Goal: Task Accomplishment & Management: Manage account settings

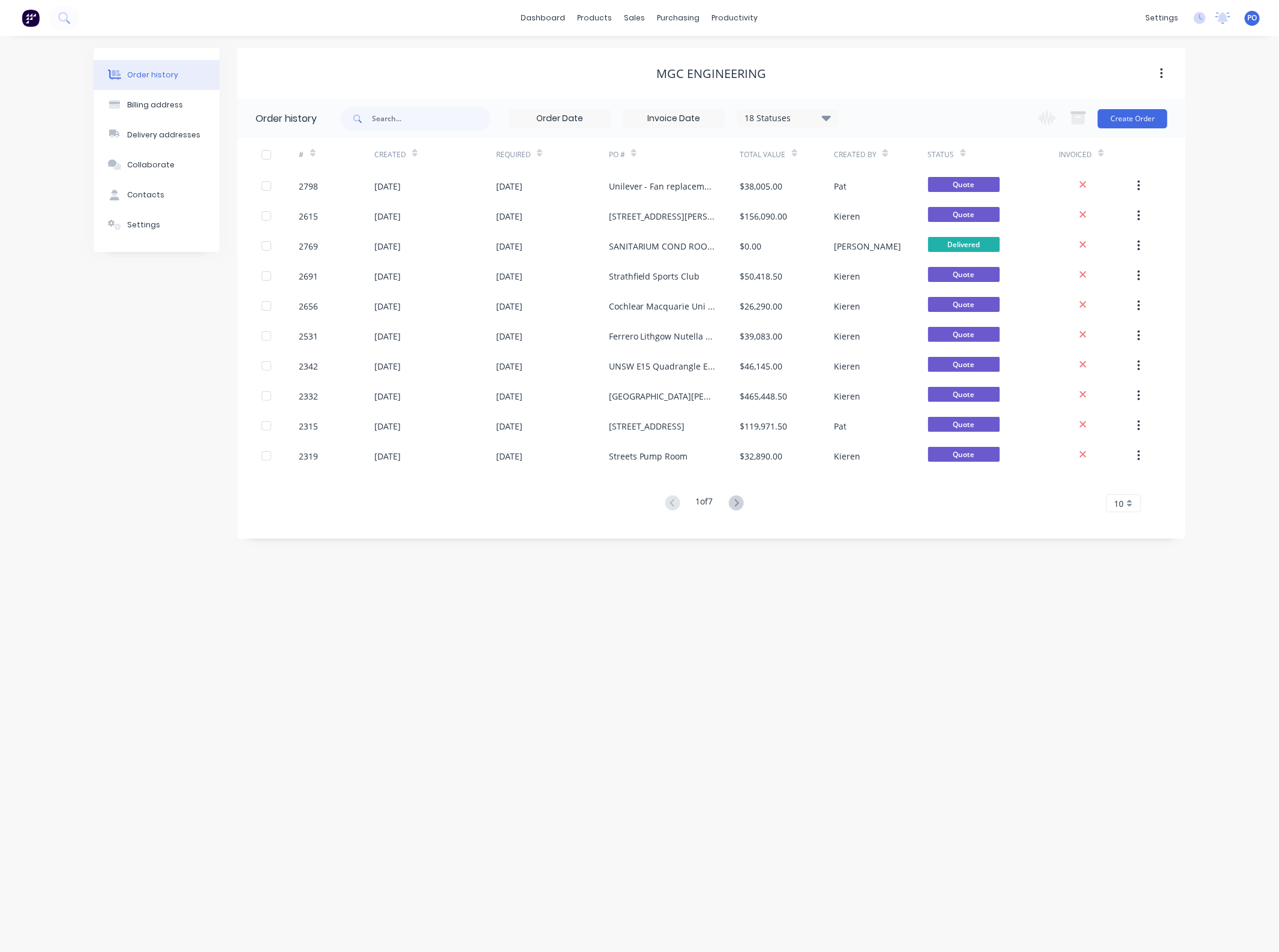
click at [414, 130] on div "18 Statuses Invoice Status Invoiced Not Invoiced Partial Order Status All Archi…" at bounding box center [589, 118] width 498 height 39
click at [412, 116] on input "text" at bounding box center [431, 119] width 119 height 24
click at [662, 52] on div "Sales Orders" at bounding box center [679, 57] width 49 height 11
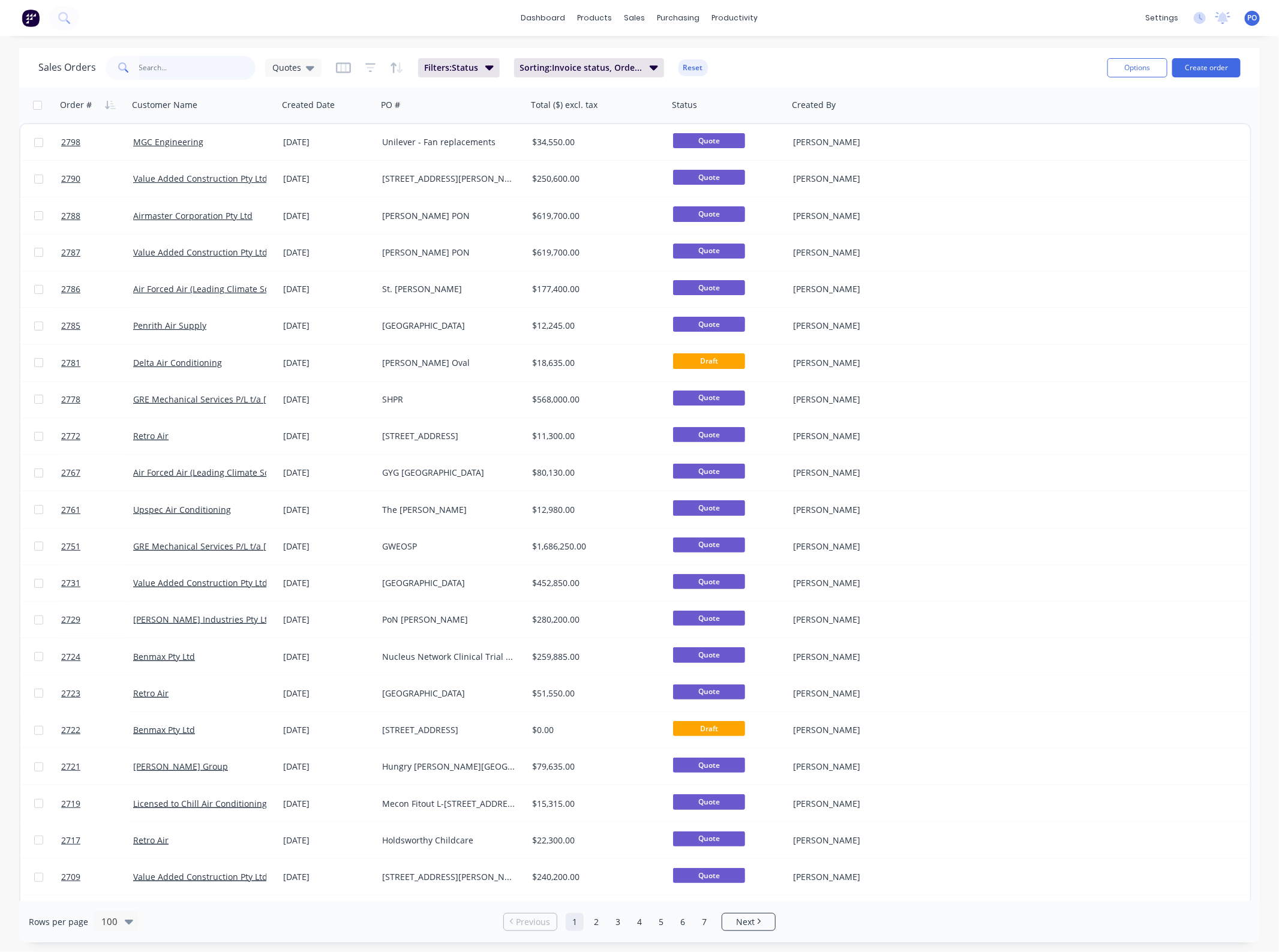
click at [187, 78] on input "text" at bounding box center [198, 68] width 117 height 24
type input "benmax"
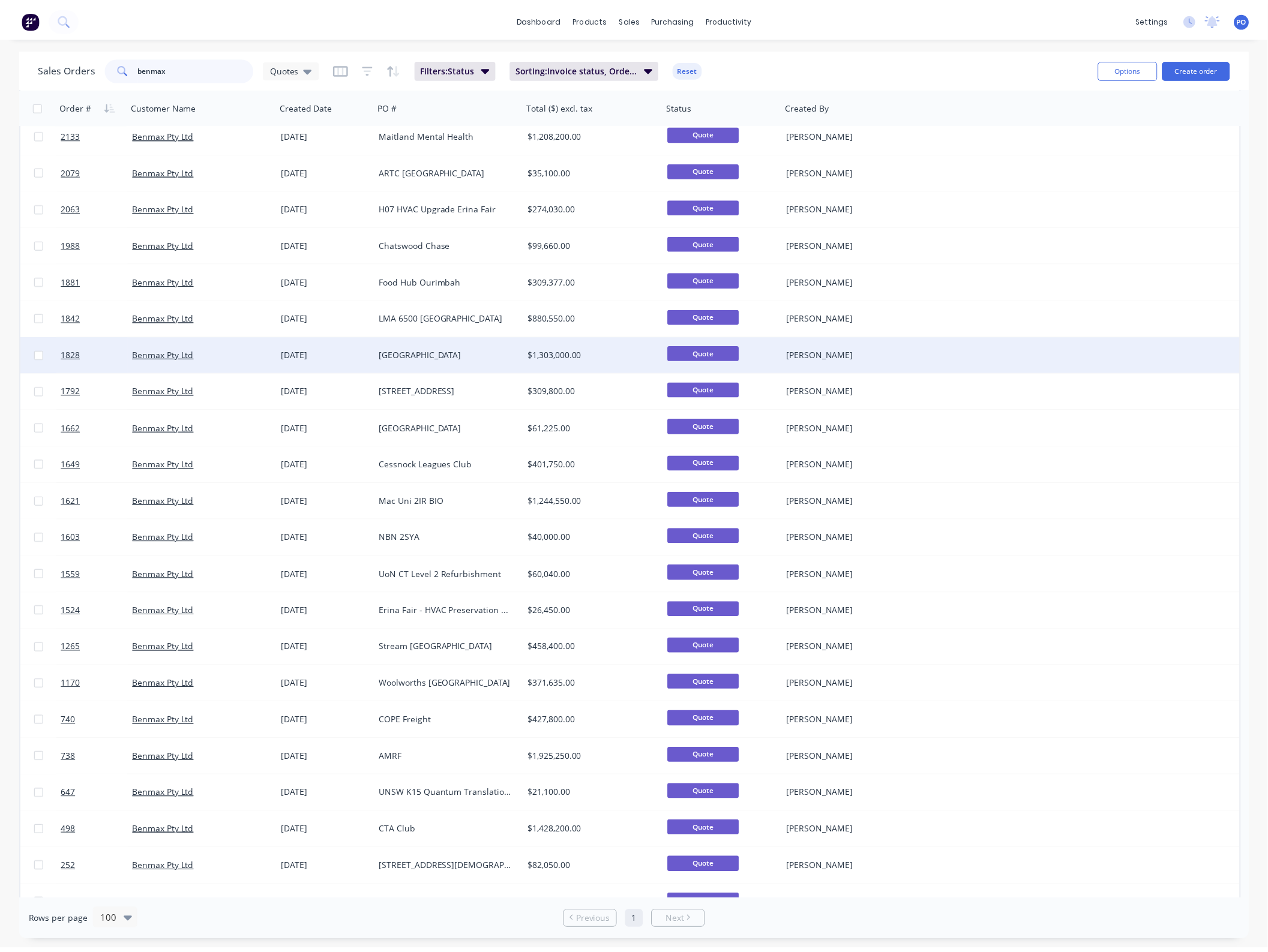
scroll to position [525, 0]
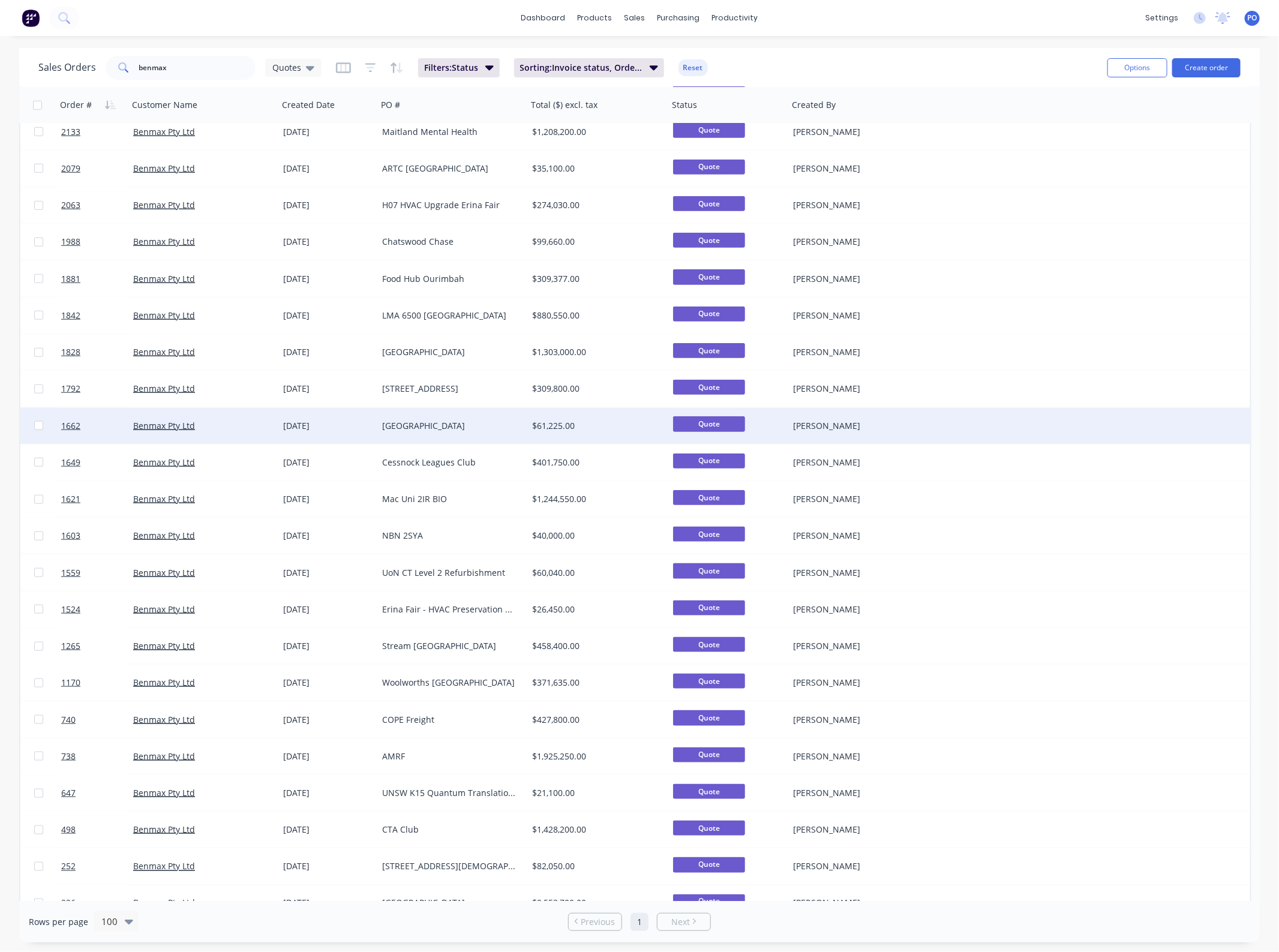
click at [216, 421] on div "Benmax Pty Ltd" at bounding box center [199, 426] width 133 height 12
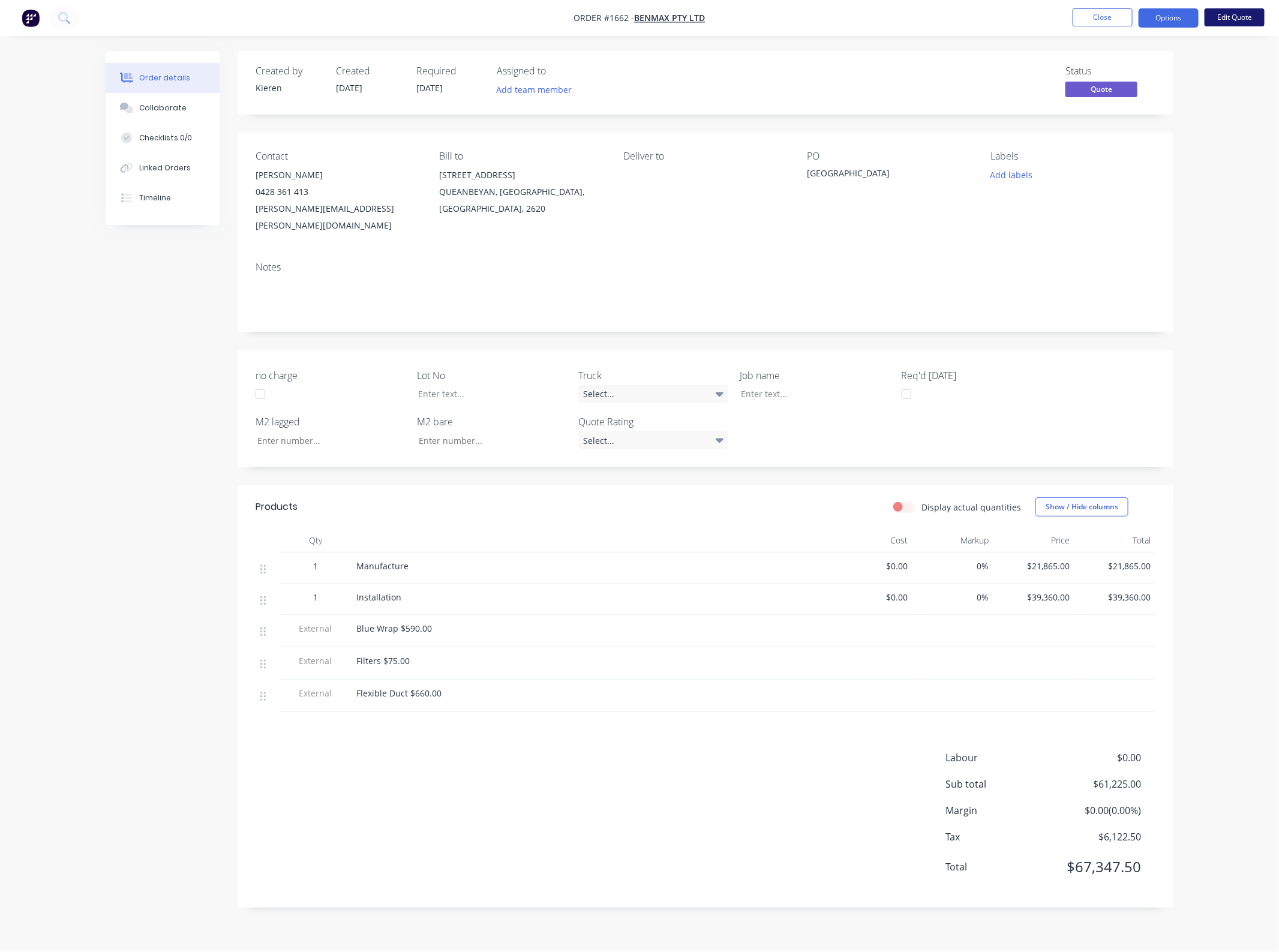
click at [1231, 22] on button "Edit Quote" at bounding box center [1234, 17] width 60 height 18
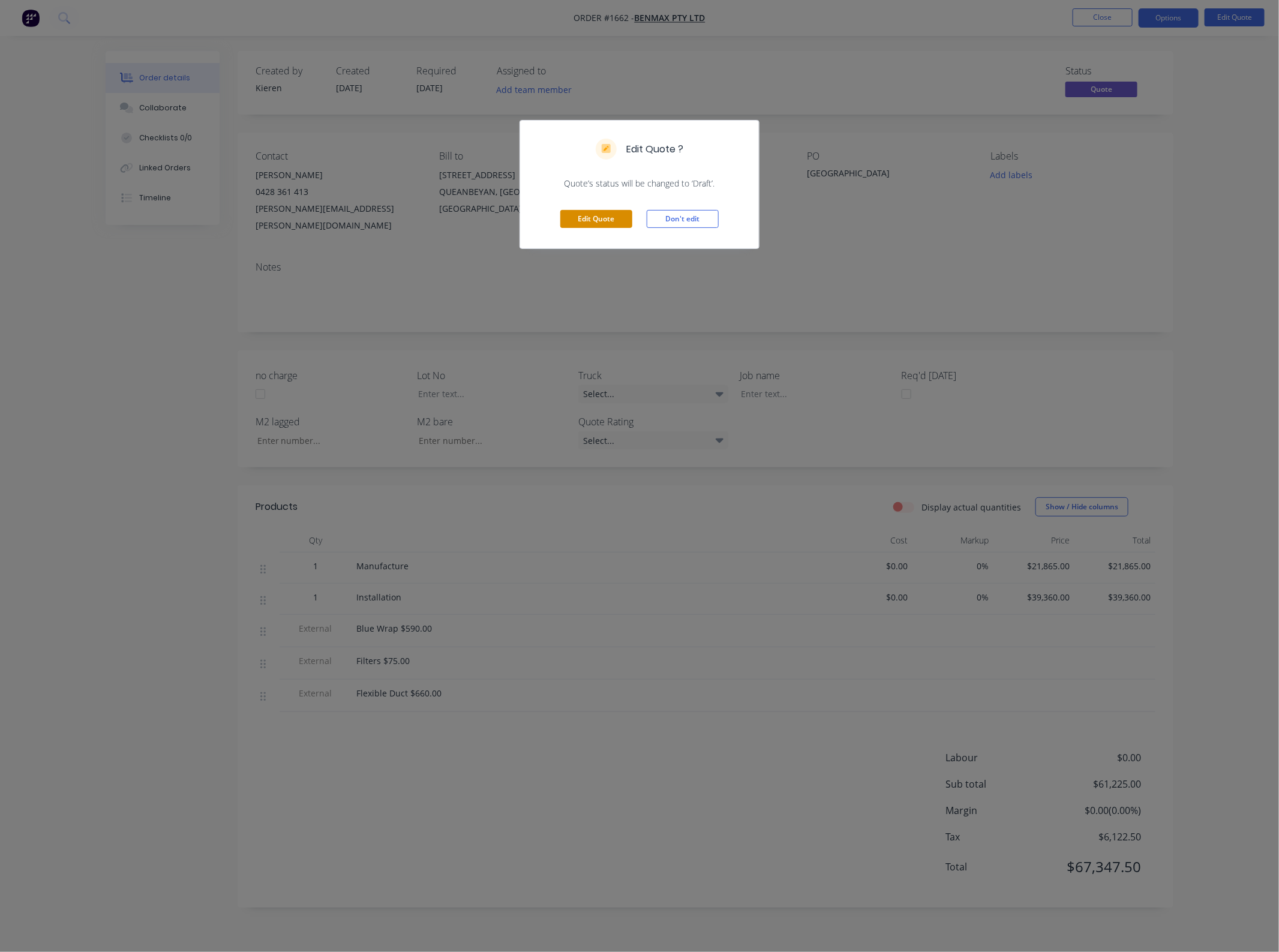
click at [615, 224] on button "Edit Quote" at bounding box center [596, 219] width 72 height 18
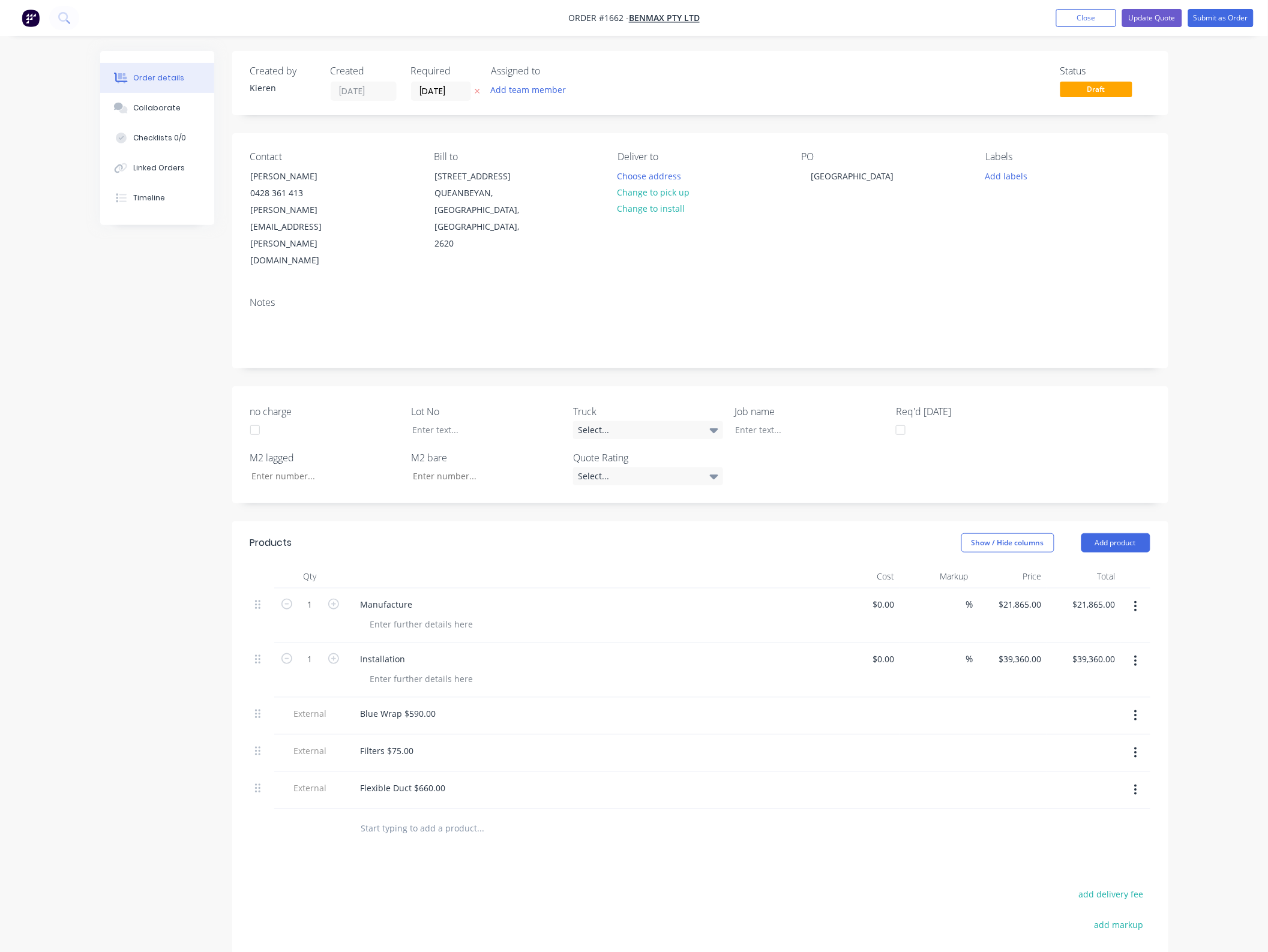
click at [1136, 655] on icon "button" at bounding box center [1136, 661] width 3 height 11
click at [1097, 756] on div "Delete" at bounding box center [1093, 764] width 92 height 17
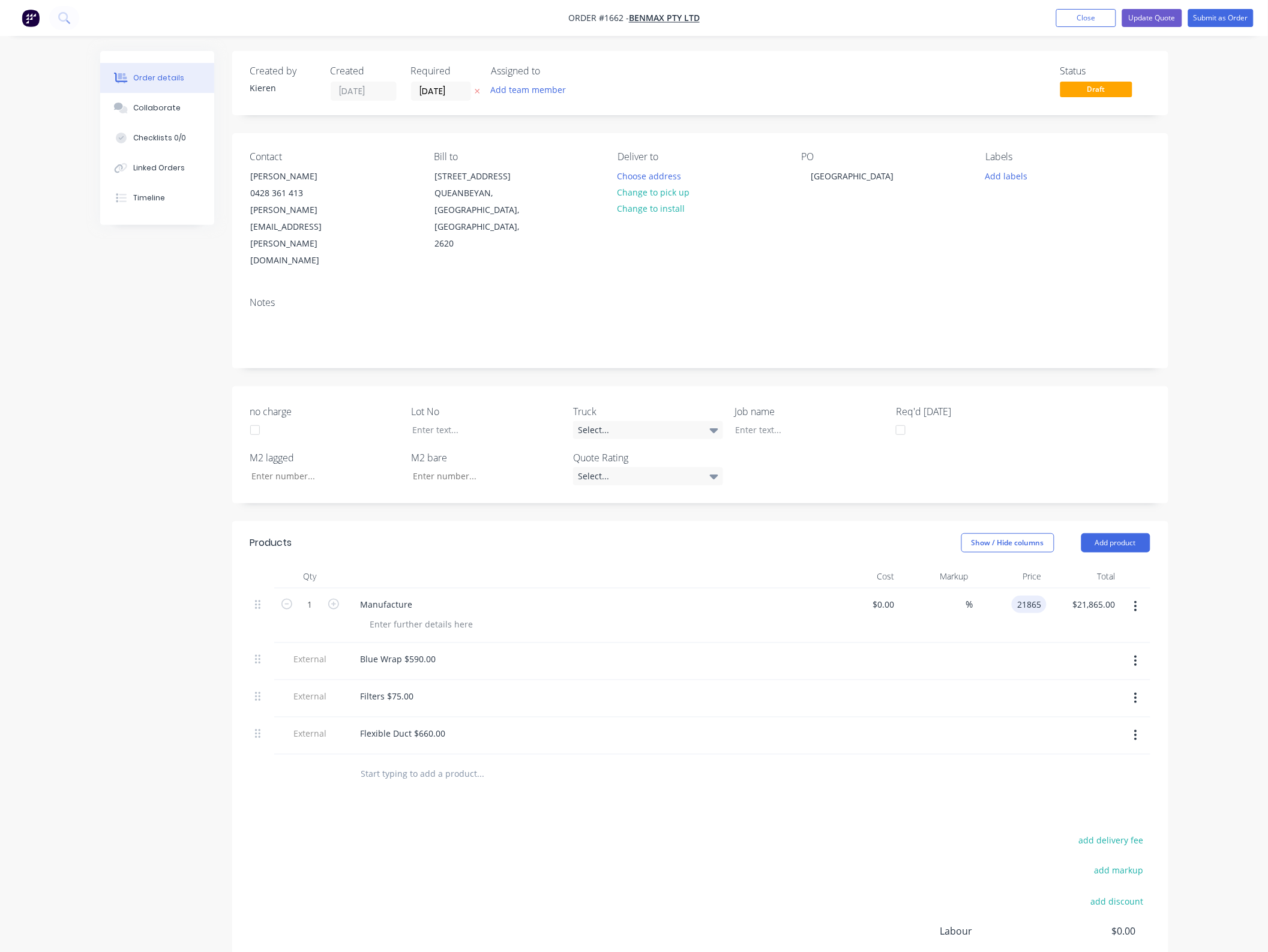
click at [1027, 596] on input "21865" at bounding box center [1031, 604] width 30 height 17
type input "$21,865.00"
drag, startPoint x: 1102, startPoint y: 571, endPoint x: 1116, endPoint y: 598, distance: 30.4
click at [1104, 596] on input "21865.00" at bounding box center [1095, 604] width 48 height 17
type input "2"
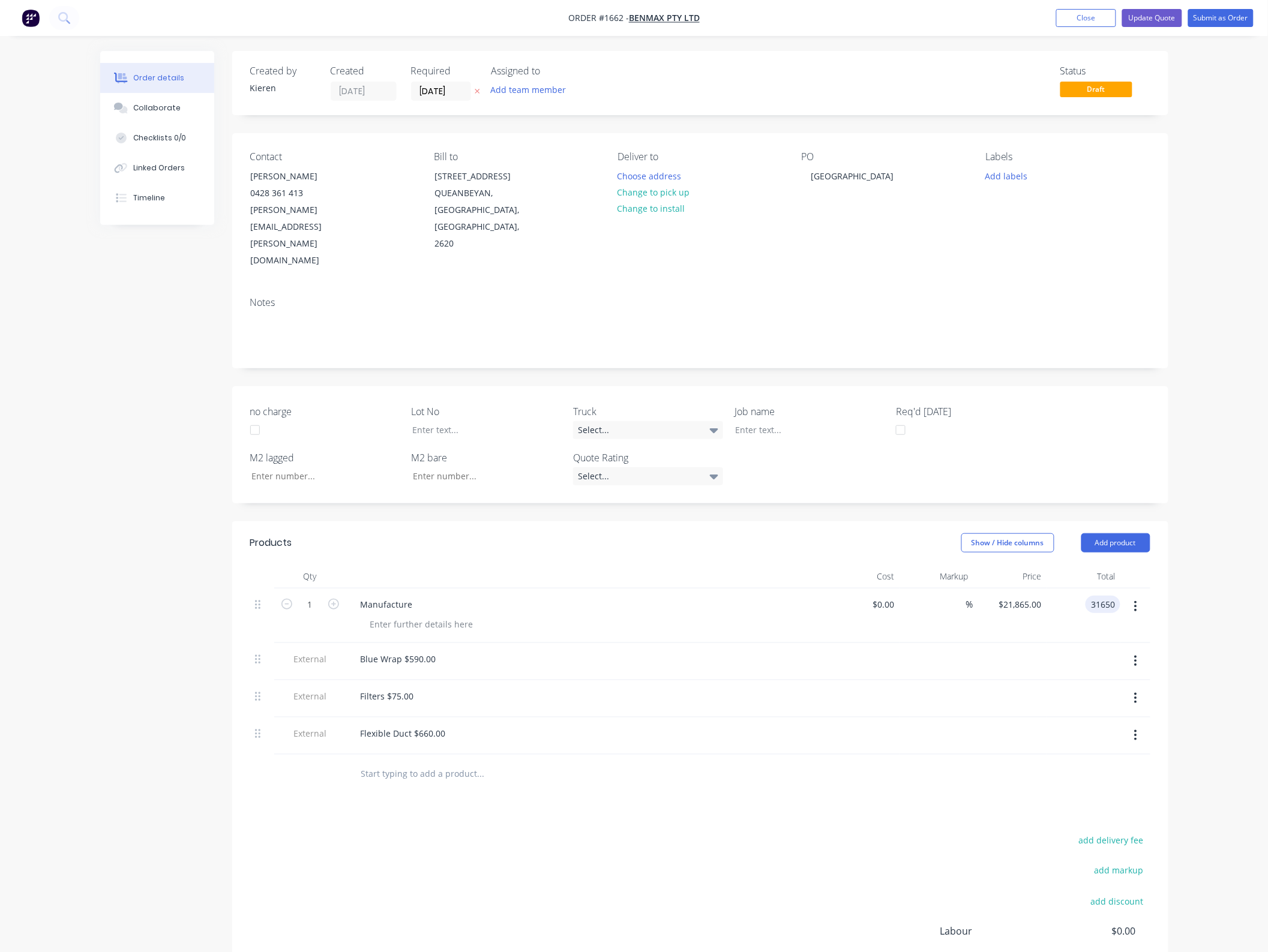
type input "31650"
type input "$31,650.00"
click at [616, 533] on div "Show / Hide columns Add product" at bounding box center [795, 543] width 708 height 19
click at [435, 650] on div "Blue Wrap $590.00" at bounding box center [398, 659] width 95 height 17
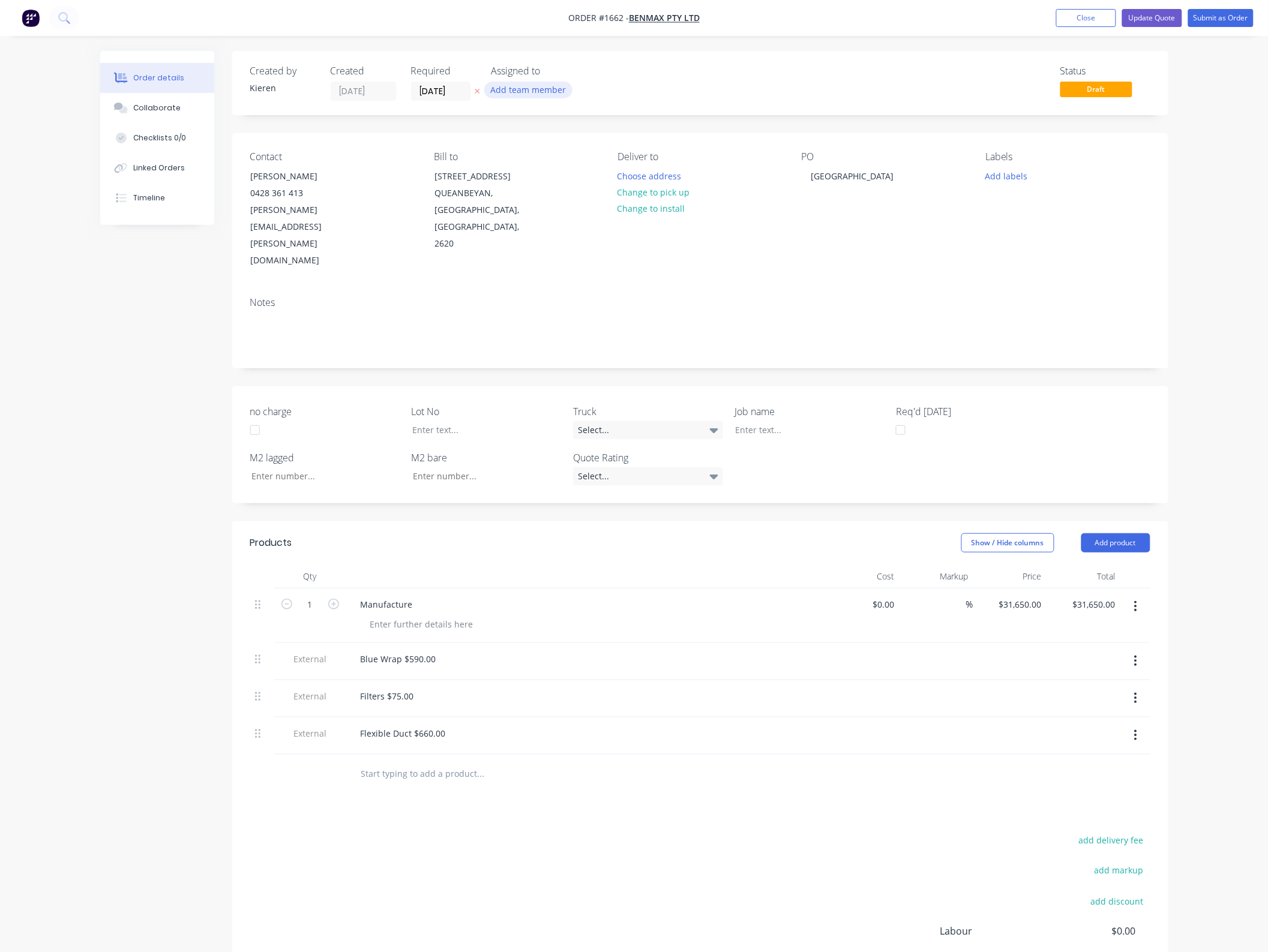
click at [537, 90] on button "Add team member" at bounding box center [528, 89] width 88 height 16
click at [553, 163] on button "[PERSON_NAME] (You)" at bounding box center [581, 157] width 180 height 24
click at [446, 650] on div "Blue Wrap $590.00" at bounding box center [586, 659] width 470 height 17
drag, startPoint x: 439, startPoint y: 632, endPoint x: 402, endPoint y: 628, distance: 37.2
click at [402, 650] on div "Blue Wrap $590.00" at bounding box center [398, 659] width 95 height 17
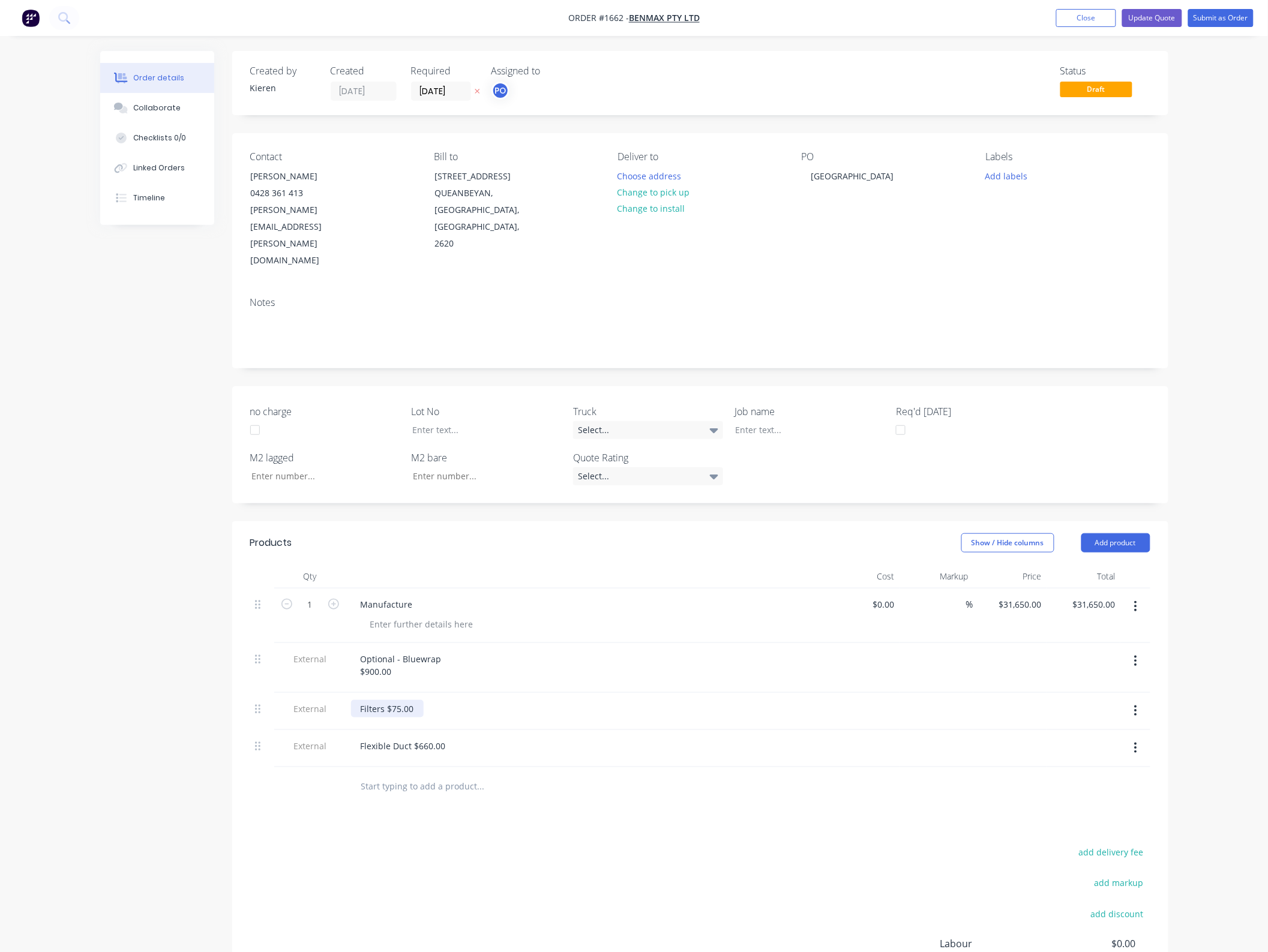
click at [418, 700] on div "Filters $75.00" at bounding box center [387, 708] width 73 height 17
drag, startPoint x: 360, startPoint y: 712, endPoint x: 518, endPoint y: 716, distance: 158.1
click at [358, 737] on div "Flexible Duct $660.00" at bounding box center [403, 745] width 104 height 17
click at [486, 737] on div "Optional - Flexible duct $660.00" at bounding box center [424, 745] width 146 height 17
click at [415, 700] on div "Optional - Filters" at bounding box center [394, 708] width 87 height 17
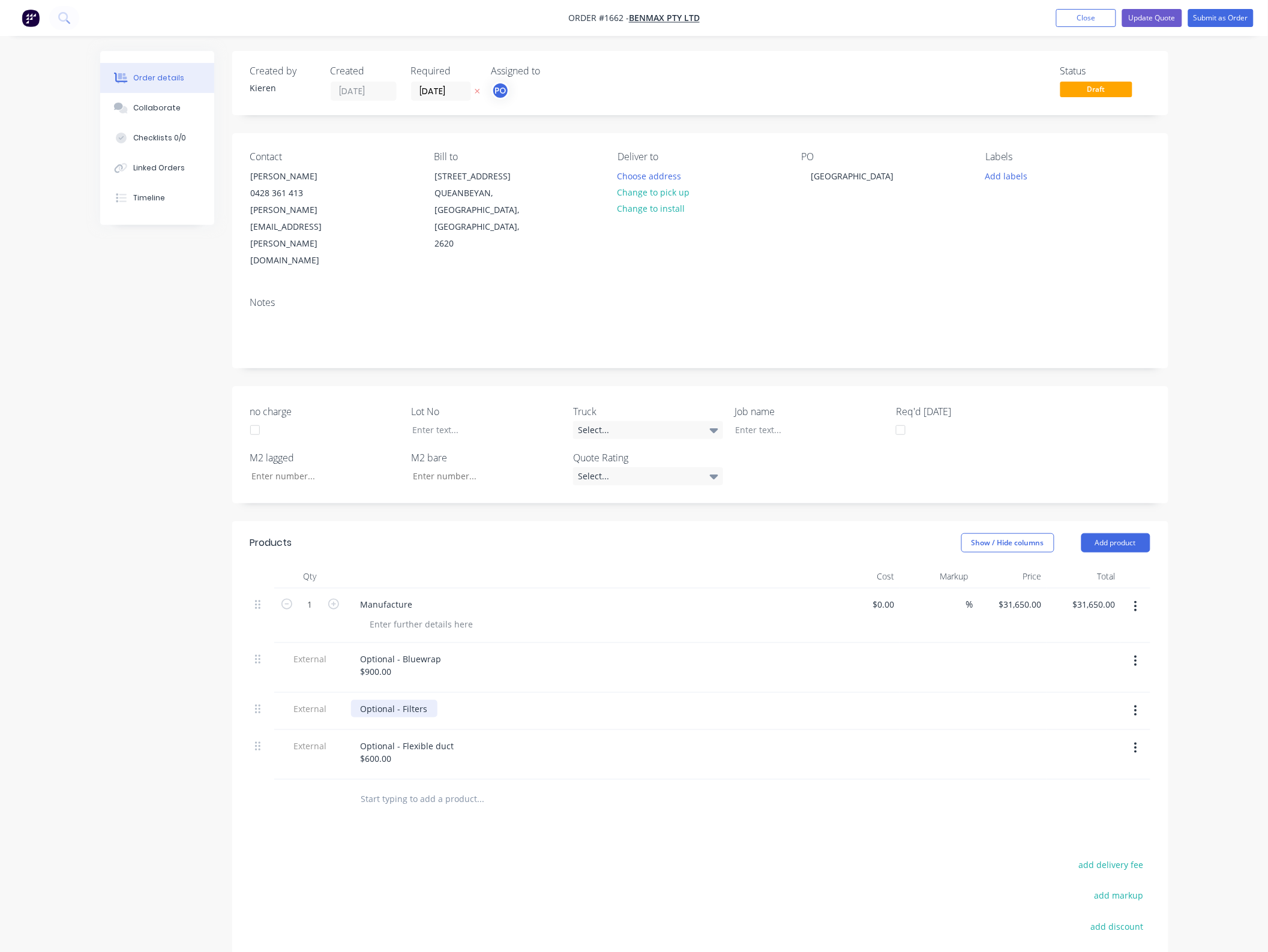
click at [430, 700] on div "Optional - Filters" at bounding box center [394, 708] width 87 height 17
click at [651, 596] on div "Manufacture" at bounding box center [586, 604] width 470 height 17
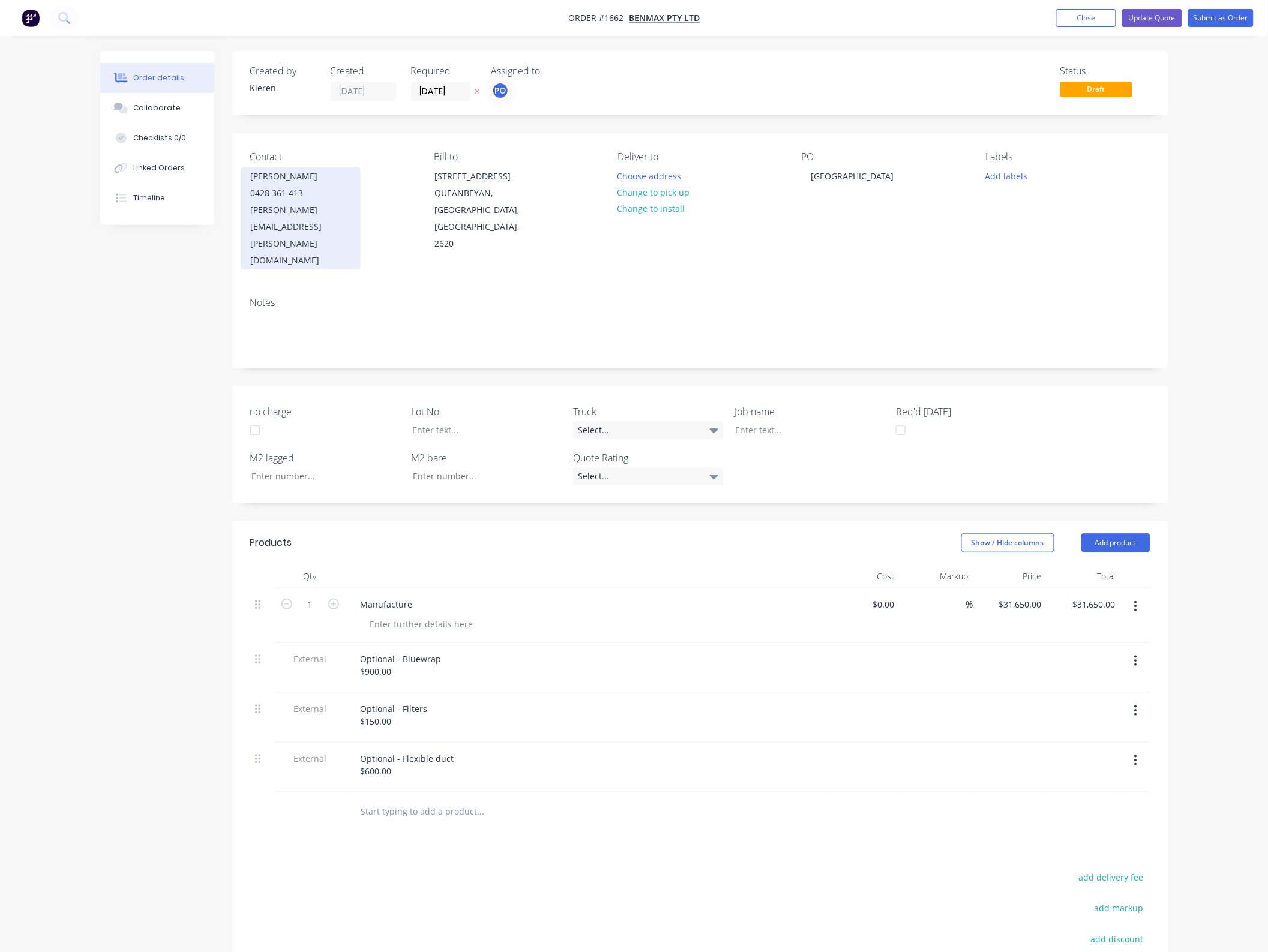
click at [300, 185] on div "0428 361 413" at bounding box center [300, 193] width 99 height 17
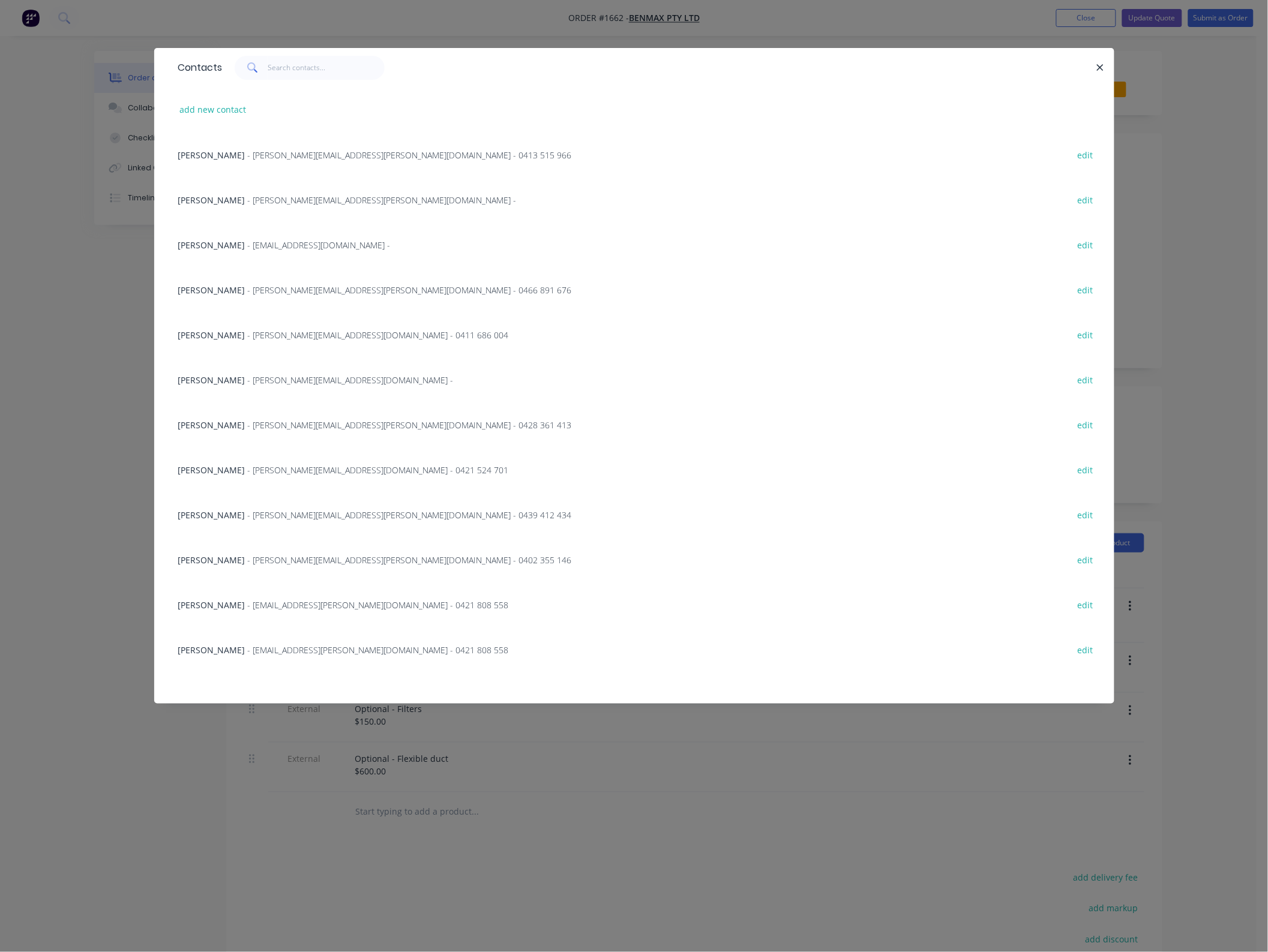
click at [204, 607] on span "[PERSON_NAME]" at bounding box center [212, 605] width 67 height 11
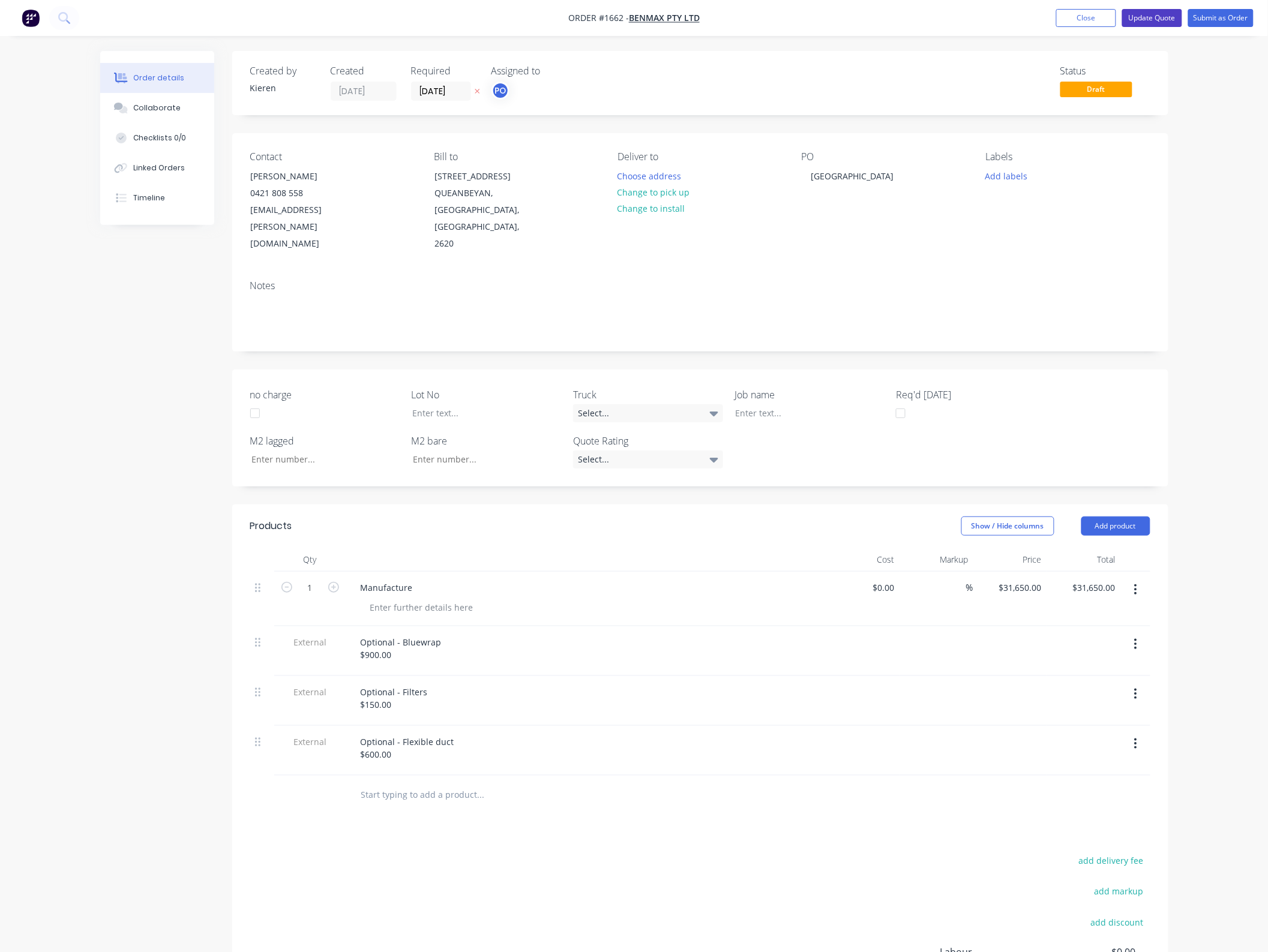
click at [1152, 27] on button "Update Quote" at bounding box center [1152, 18] width 60 height 18
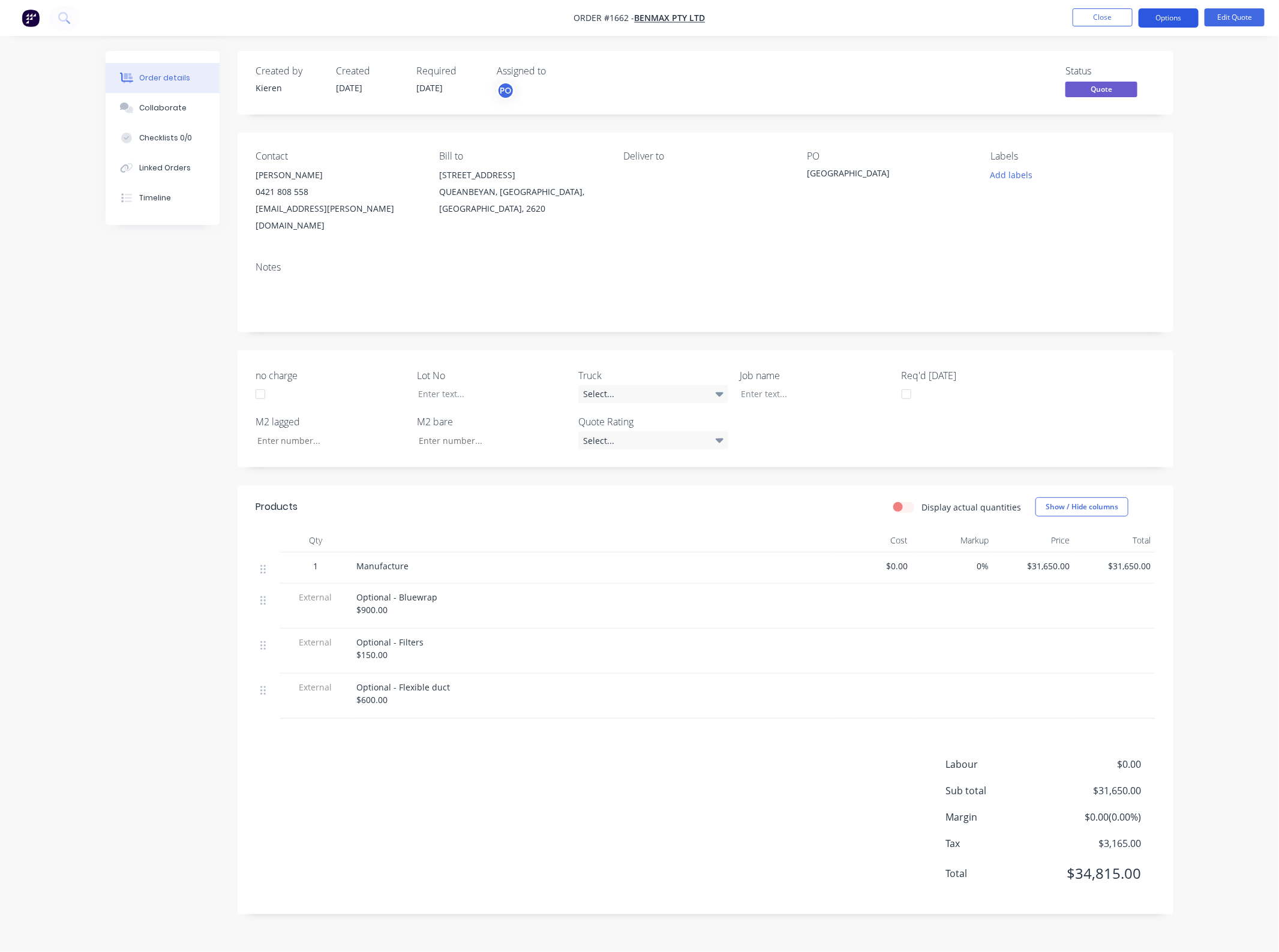
click at [1177, 15] on button "Options" at bounding box center [1168, 18] width 60 height 19
click at [1150, 65] on div "Quote" at bounding box center [1132, 73] width 110 height 17
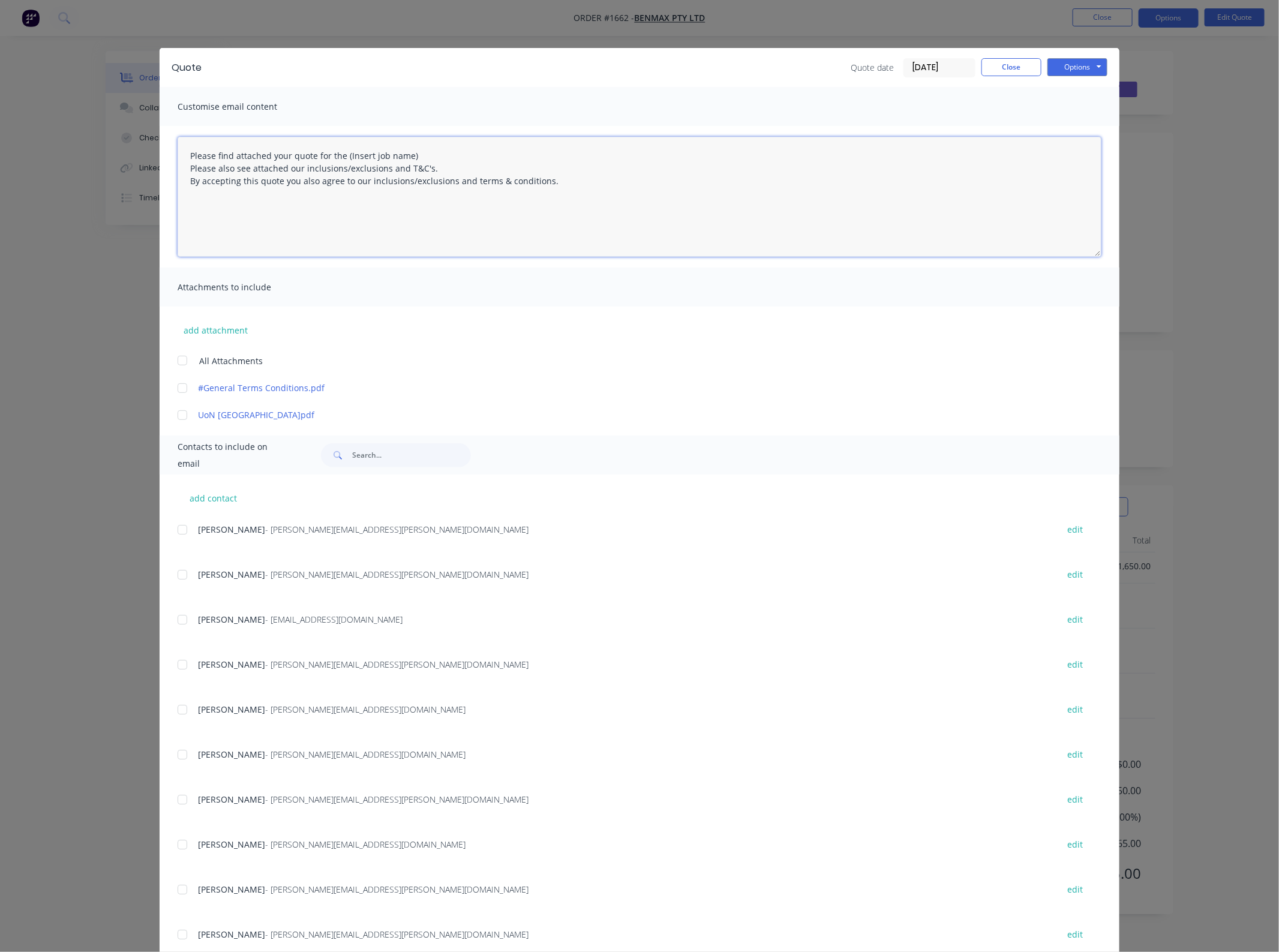
drag, startPoint x: 465, startPoint y: 157, endPoint x: 340, endPoint y: 153, distance: 125.1
click at [340, 153] on textarea "Please find attached your quote for the (Insert job name) Please also see attac…" at bounding box center [640, 197] width 924 height 120
click at [417, 155] on textarea "Please find attached your quote for the UoN Campus Heart project. Please also s…" at bounding box center [640, 197] width 924 height 120
click at [442, 154] on textarea "Please find attached your quote for the UoN Campus Heart project. Please also s…" at bounding box center [640, 197] width 924 height 120
click at [444, 160] on textarea "Please find attached your quote for the UoN Campus Heart project. Please also s…" at bounding box center [640, 197] width 924 height 120
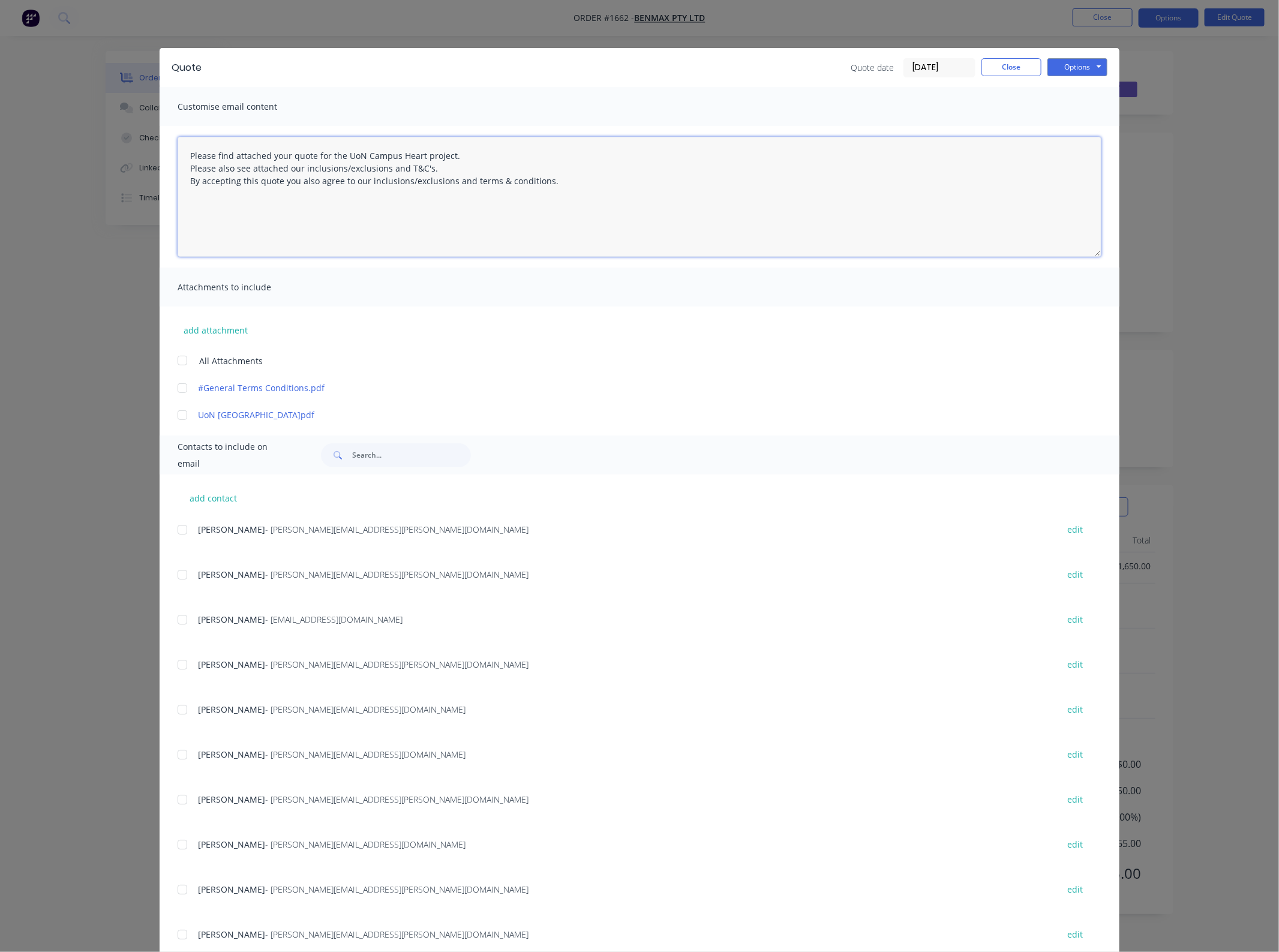
click at [417, 151] on textarea "Please find attached your quote for the UoN Campus Heart project. Please also s…" at bounding box center [640, 197] width 924 height 120
click at [178, 363] on div at bounding box center [183, 361] width 24 height 24
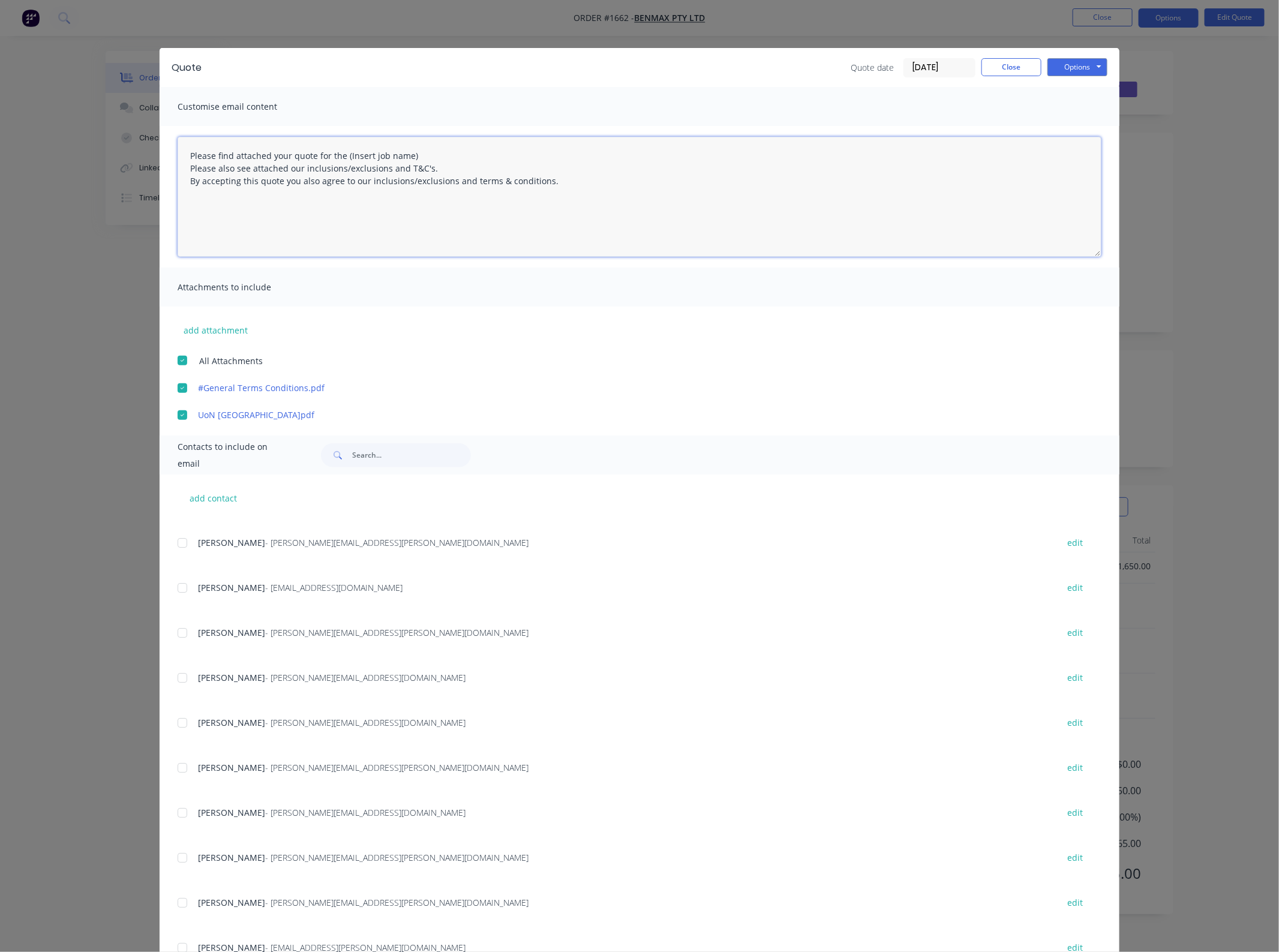
scroll to position [64, 0]
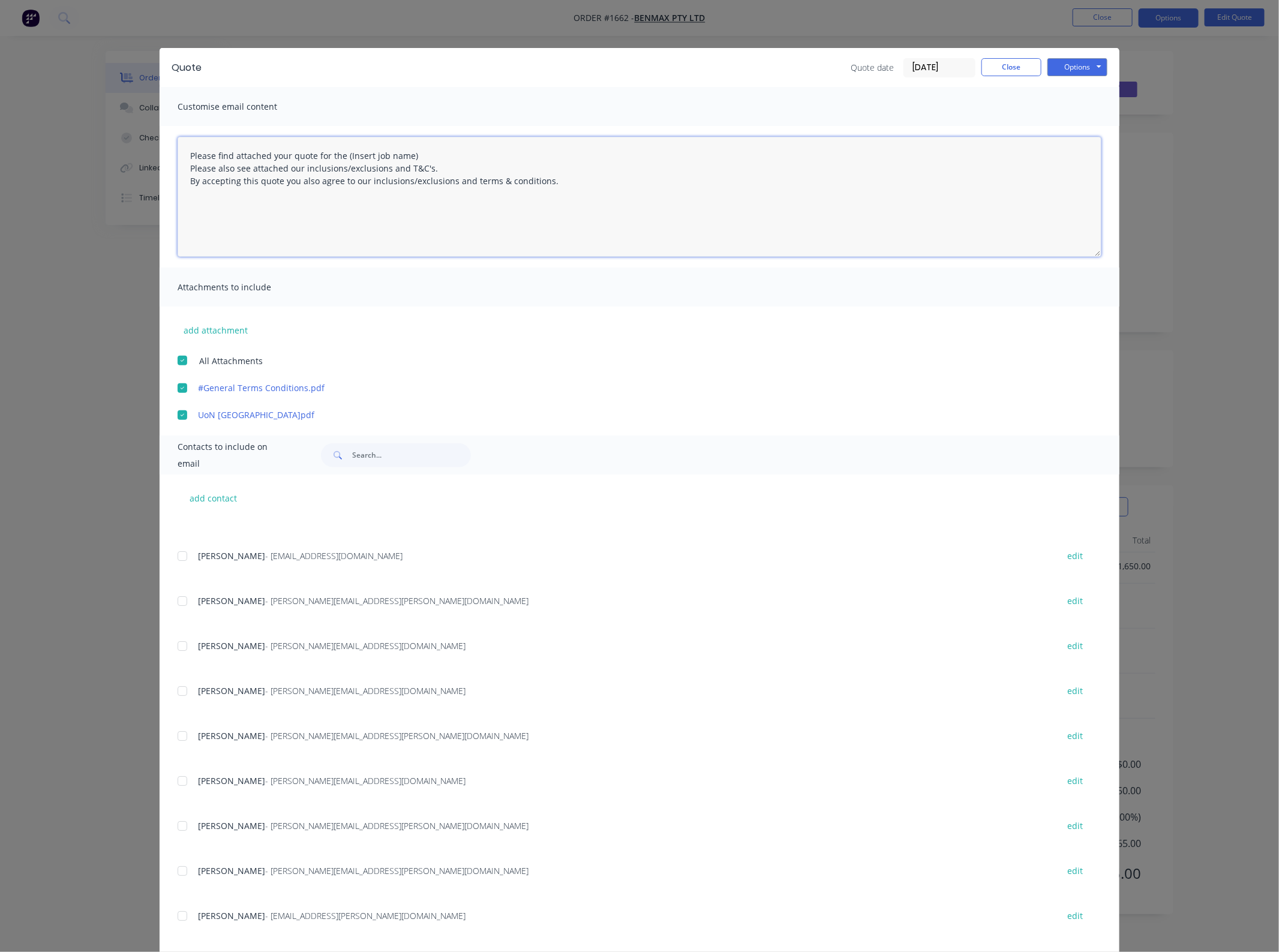
click at [174, 910] on div at bounding box center [183, 916] width 24 height 24
click at [1054, 72] on button "Options" at bounding box center [1077, 67] width 60 height 18
click at [1080, 125] on button "Email" at bounding box center [1086, 129] width 77 height 20
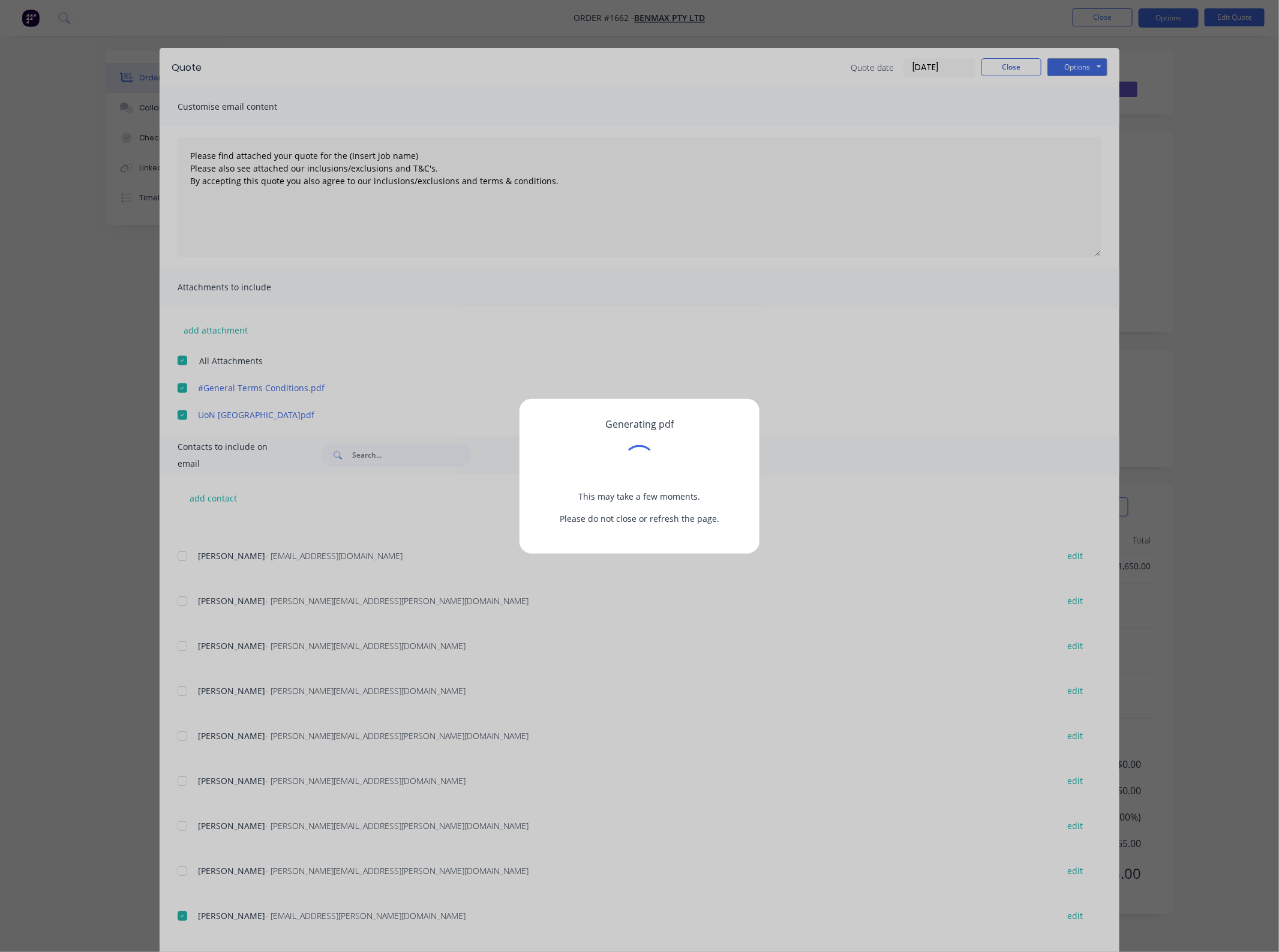
type textarea "Please find attached your quote for the (Insert job name) Please also see attac…"
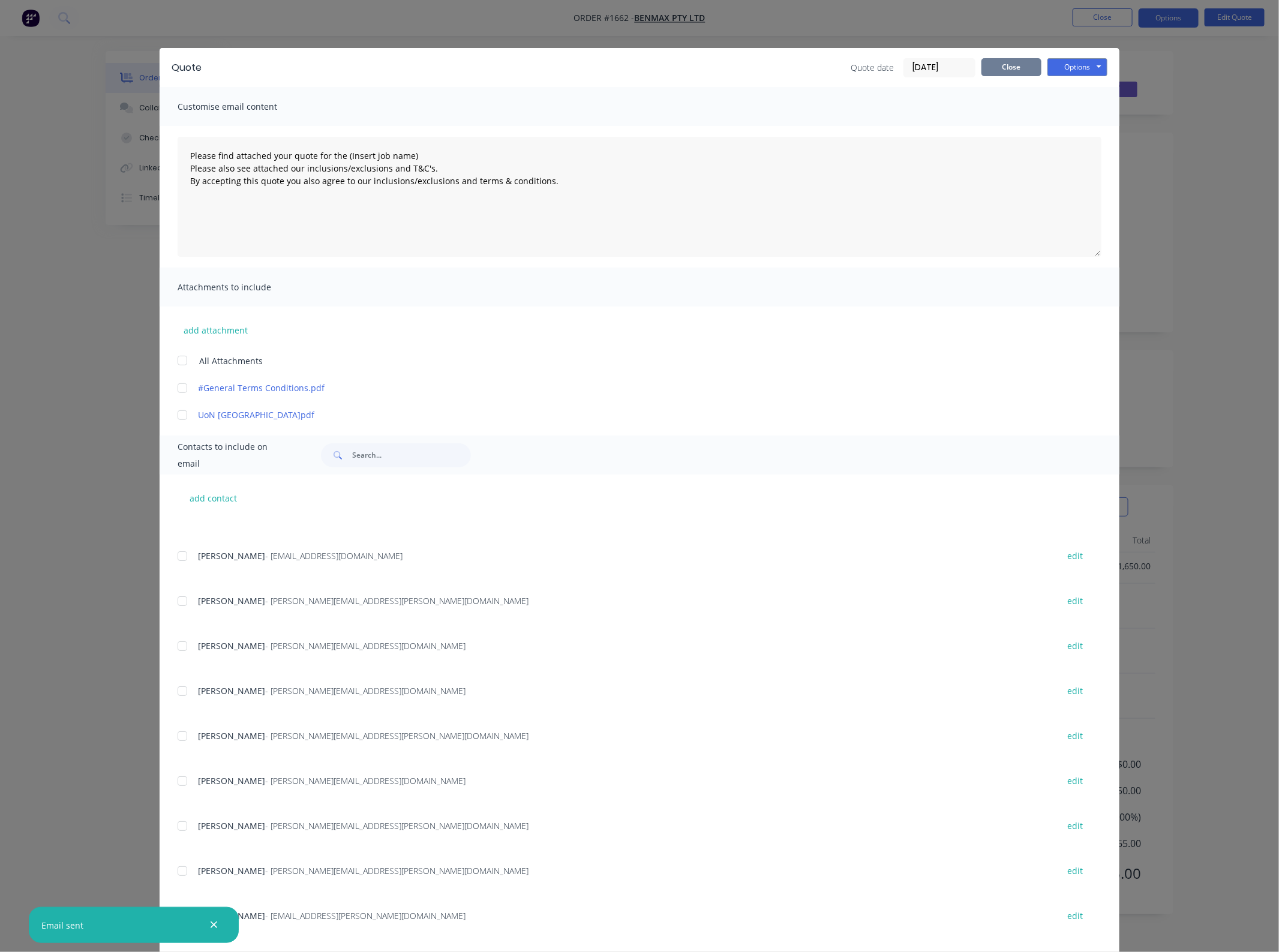
click at [994, 74] on button "Close" at bounding box center [1011, 67] width 60 height 18
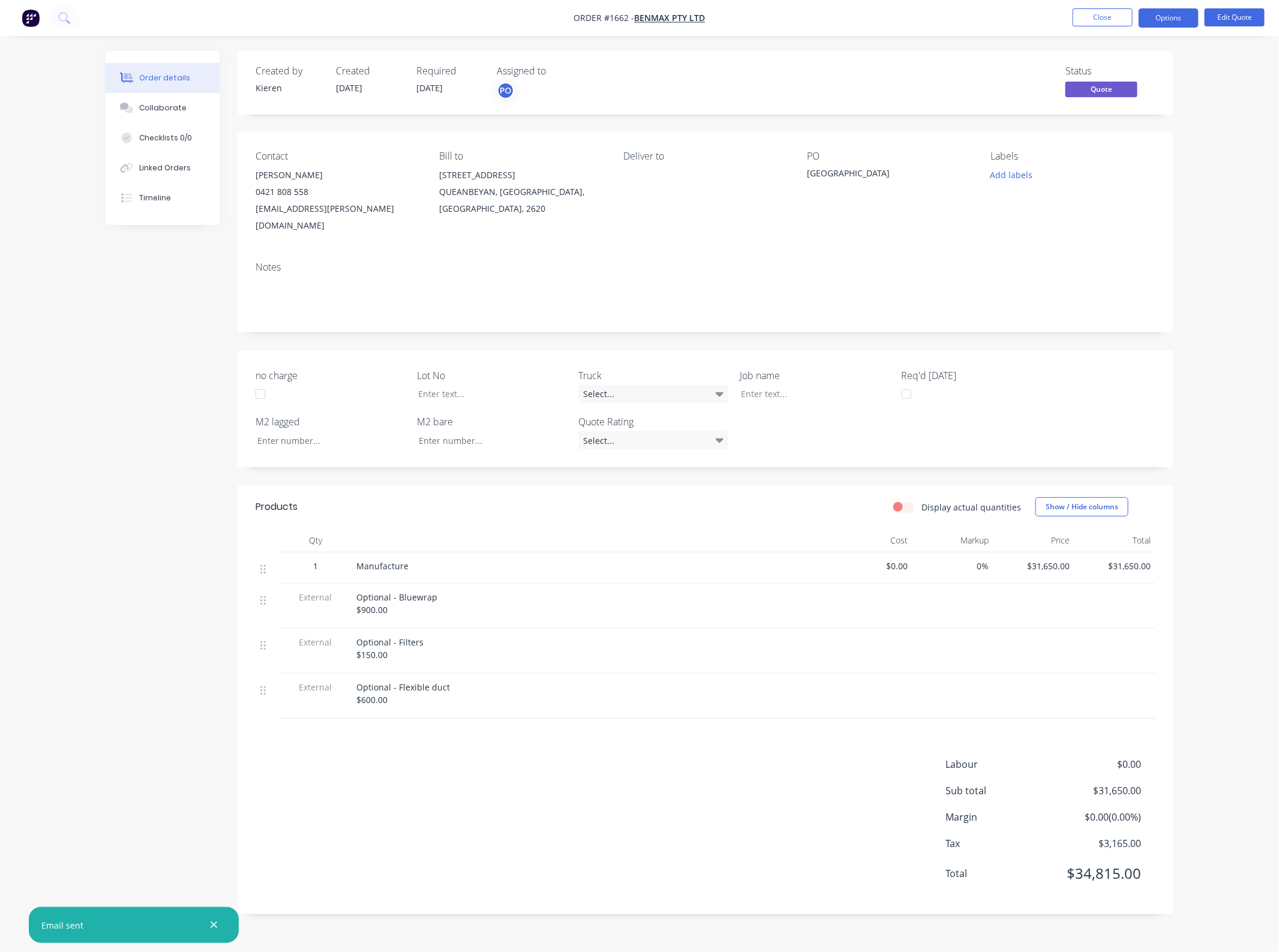
click at [1094, 6] on nav "Order #1662 - Benmax Pty Ltd Close Options Edit Quote" at bounding box center [640, 18] width 1279 height 36
click at [1086, 22] on button "Close" at bounding box center [1102, 17] width 60 height 18
